Goal: Transaction & Acquisition: Download file/media

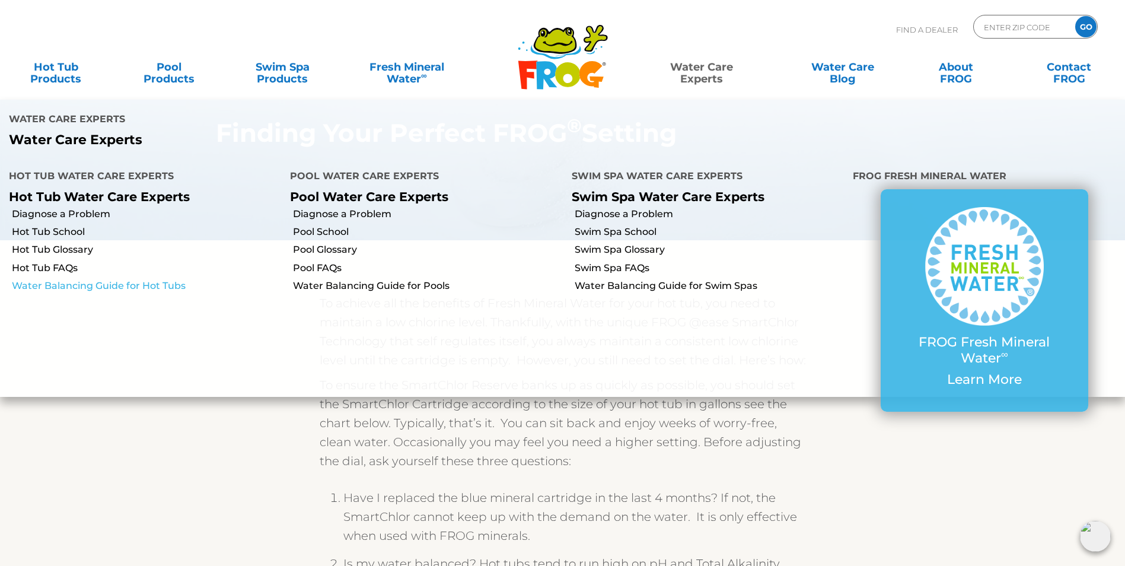
click at [65, 279] on link "Water Balancing Guide for Hot Tubs" at bounding box center [146, 285] width 269 height 13
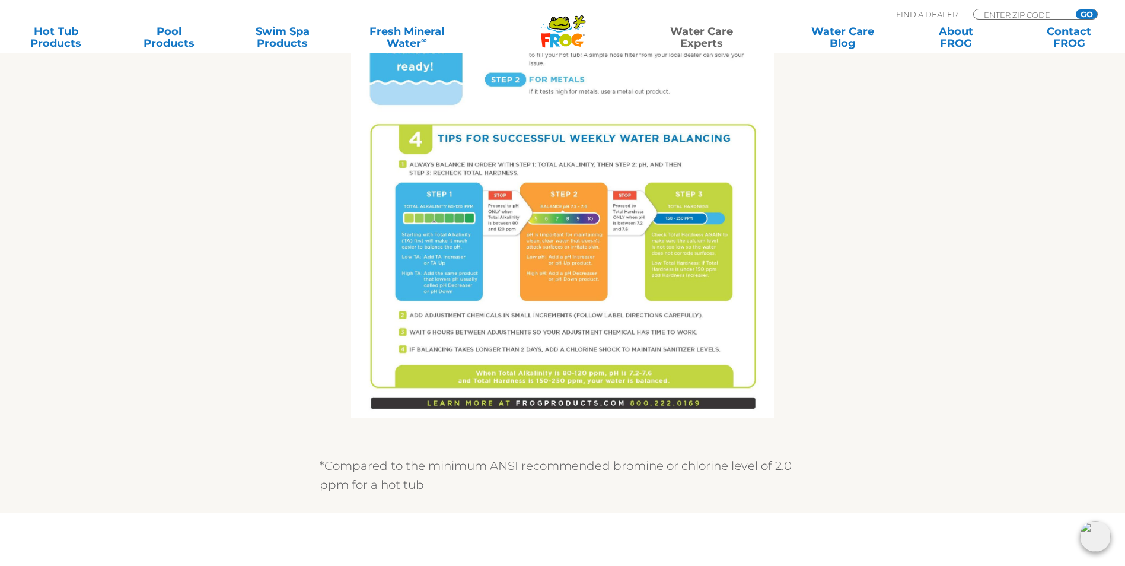
scroll to position [771, 0]
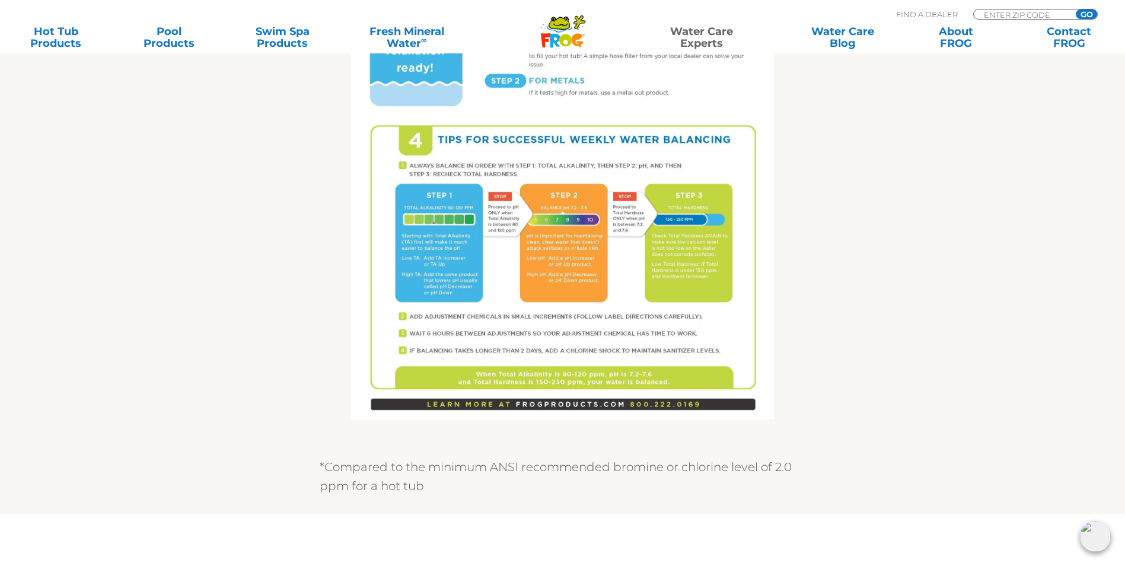
click at [570, 321] on img at bounding box center [562, 145] width 423 height 547
click at [625, 395] on img at bounding box center [562, 145] width 423 height 547
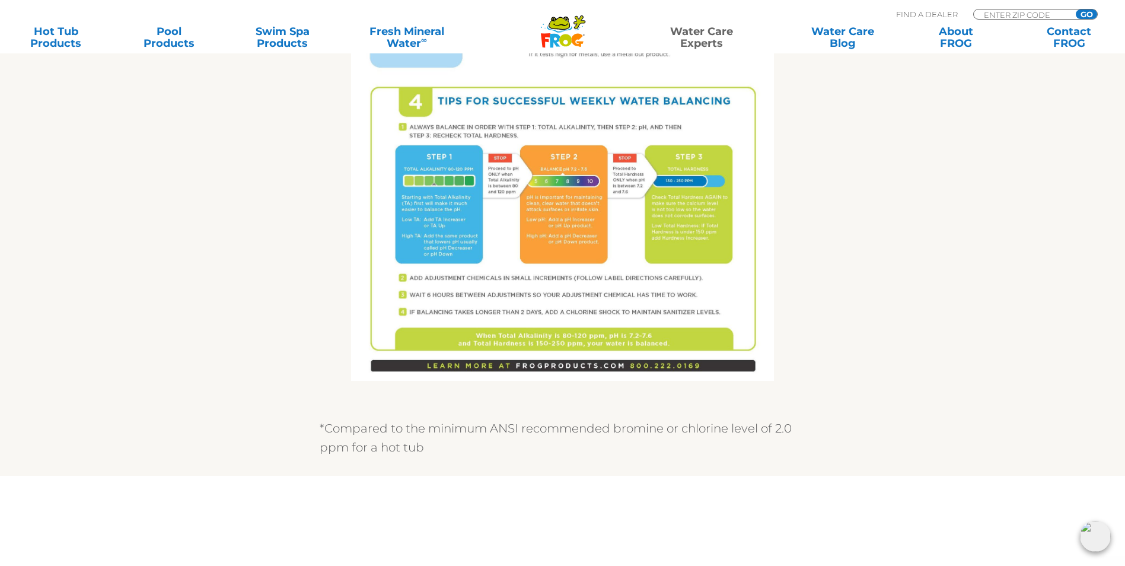
scroll to position [830, 0]
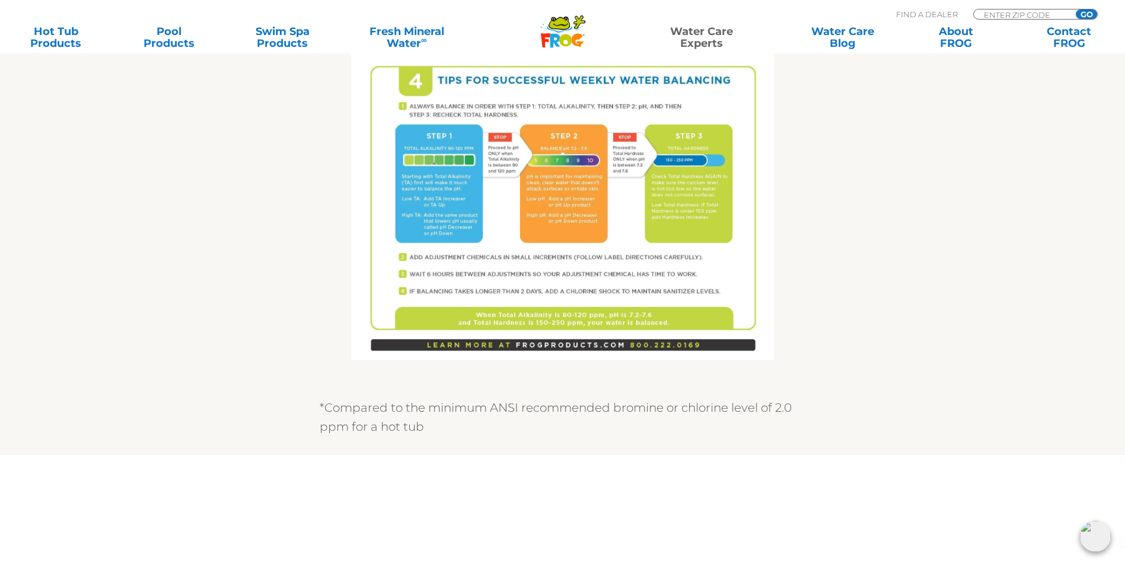
click at [623, 220] on img at bounding box center [562, 86] width 423 height 547
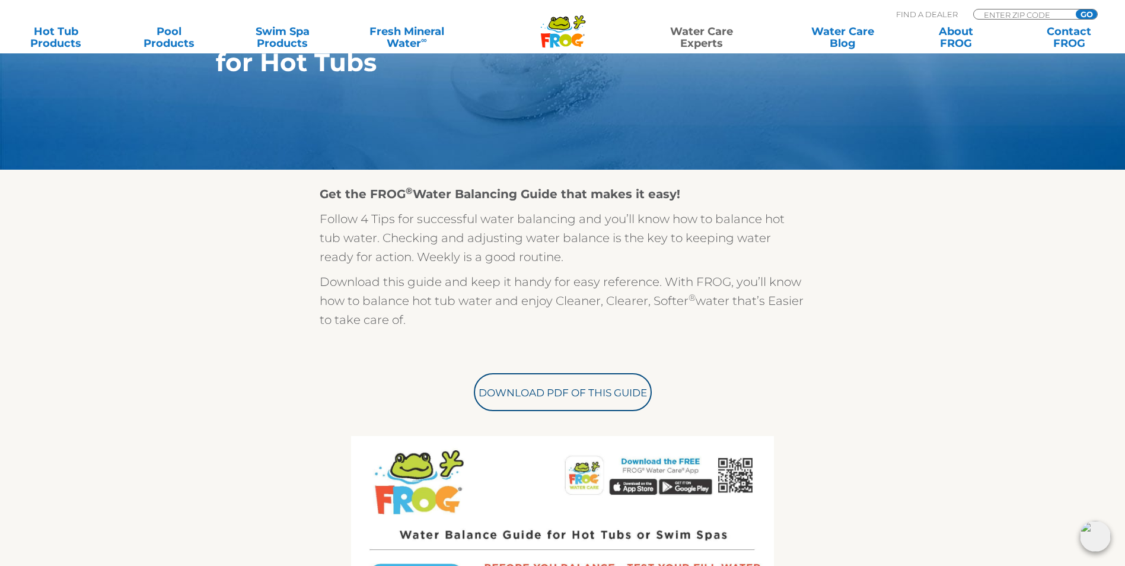
scroll to position [296, 0]
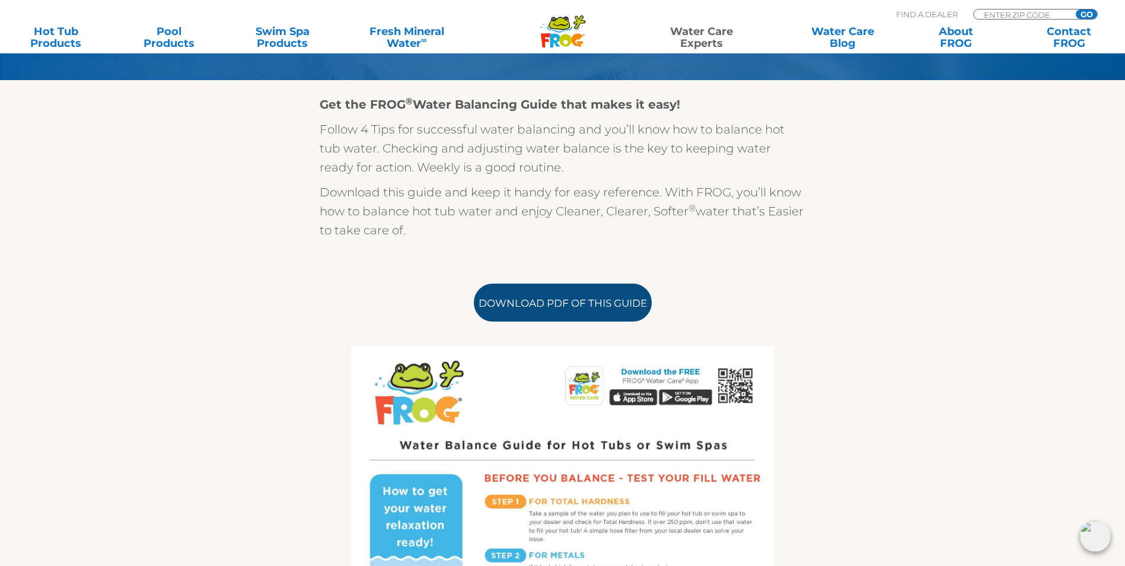
click at [601, 310] on link "Download PDF of this Guide" at bounding box center [563, 302] width 178 height 38
